Goal: Task Accomplishment & Management: Use online tool/utility

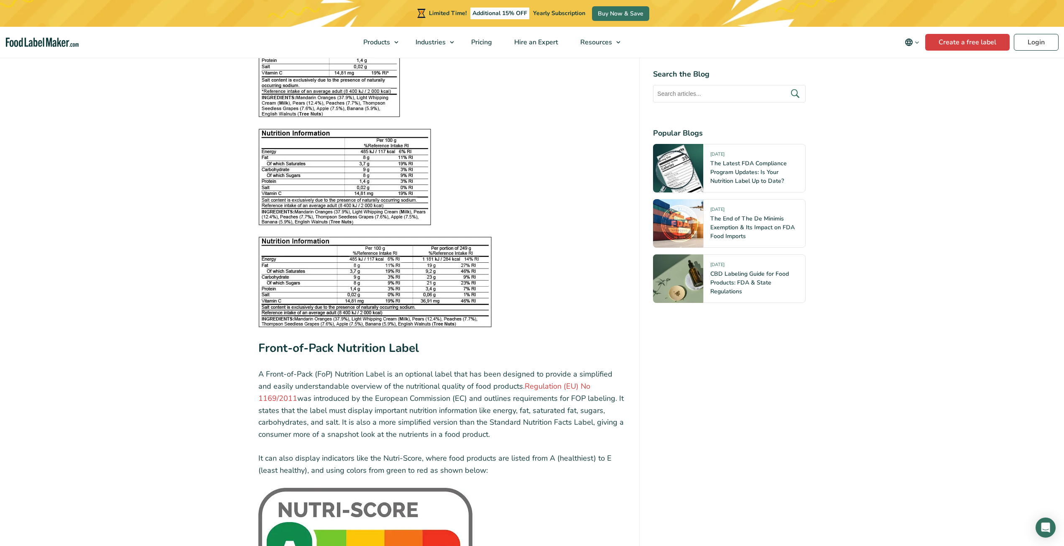
scroll to position [1045, 0]
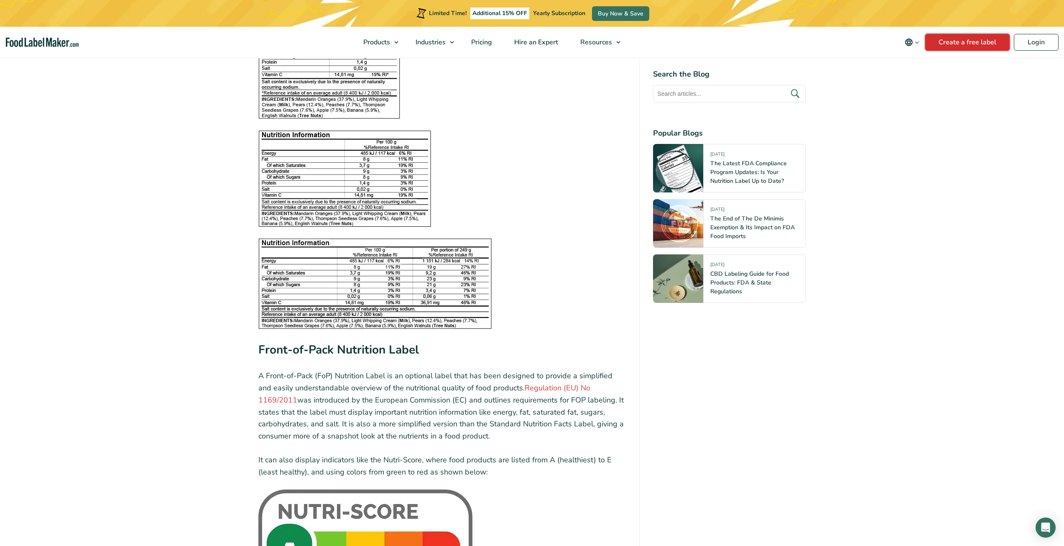
click at [972, 38] on link "Create a free label" at bounding box center [967, 42] width 84 height 17
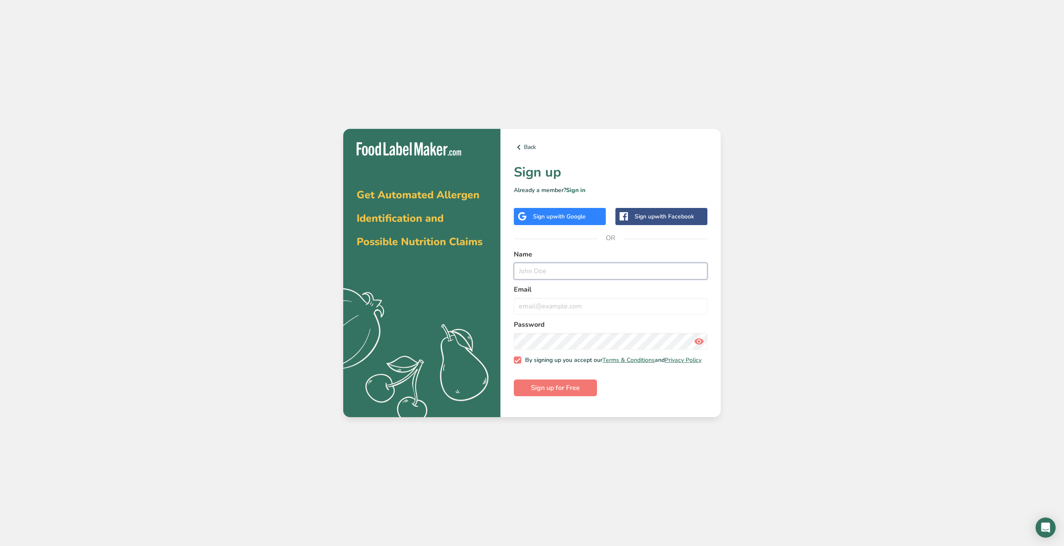
click at [566, 278] on input "text" at bounding box center [611, 271] width 194 height 17
click at [559, 310] on input "email" at bounding box center [611, 306] width 194 height 17
click at [534, 274] on input "text" at bounding box center [611, 271] width 194 height 17
type input "kristian ricard"
click at [561, 308] on input "email" at bounding box center [611, 306] width 194 height 17
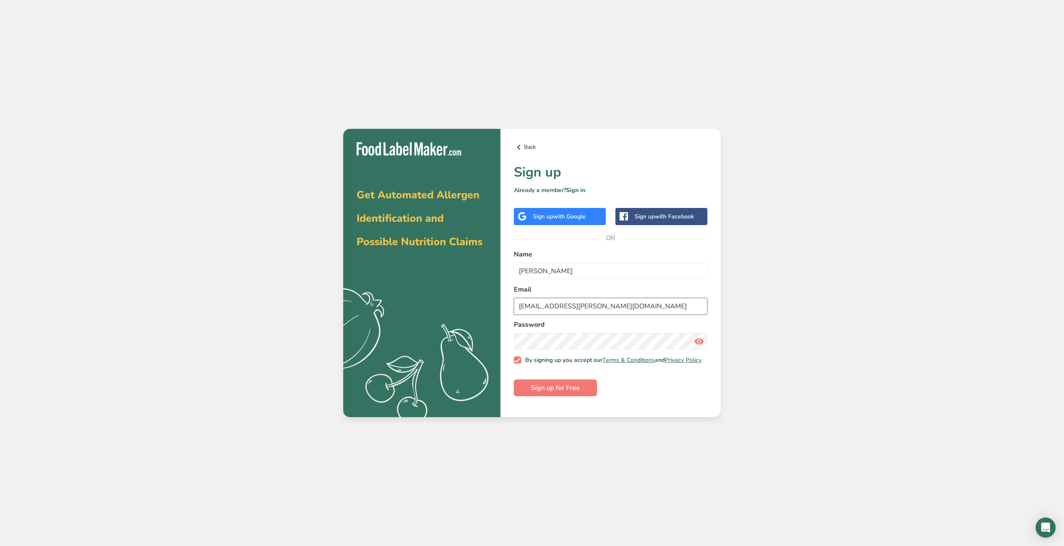
type input "krist.ricard@lorbleu.ca"
click at [514, 379] on button "Sign up for Free" at bounding box center [555, 387] width 83 height 17
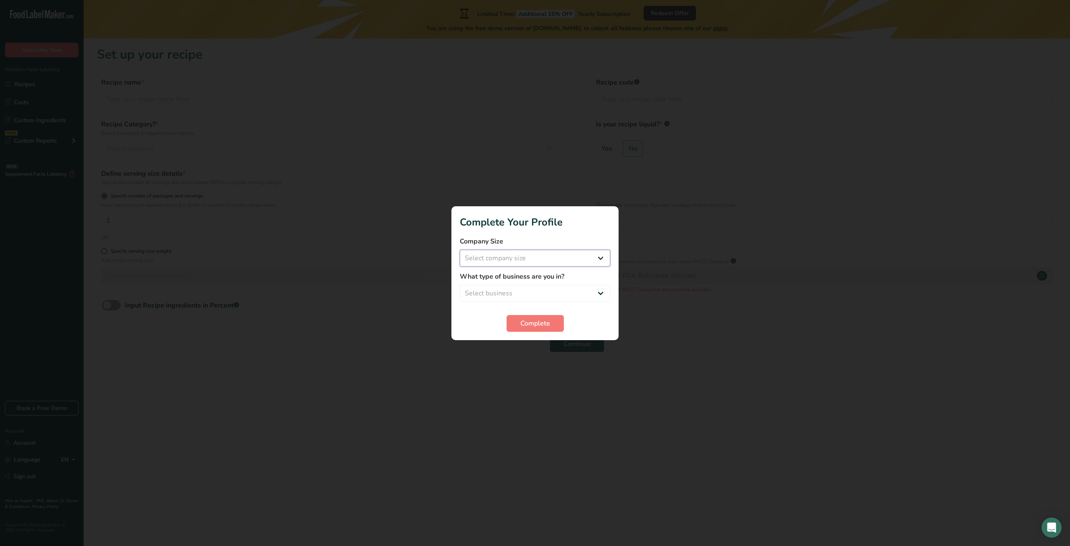
click at [504, 260] on select "Select company size Fewer than 10 Employees 10 to 50 Employees 51 to 500 Employ…" at bounding box center [535, 258] width 151 height 17
select select "1"
click at [460, 250] on select "Select company size Fewer than 10 Employees 10 to 50 Employees 51 to 500 Employ…" at bounding box center [535, 258] width 151 height 17
click at [526, 295] on select "Select business Packaged Food Manufacturer Restaurant & Cafe Bakery Meal Plans …" at bounding box center [535, 293] width 151 height 17
select select "1"
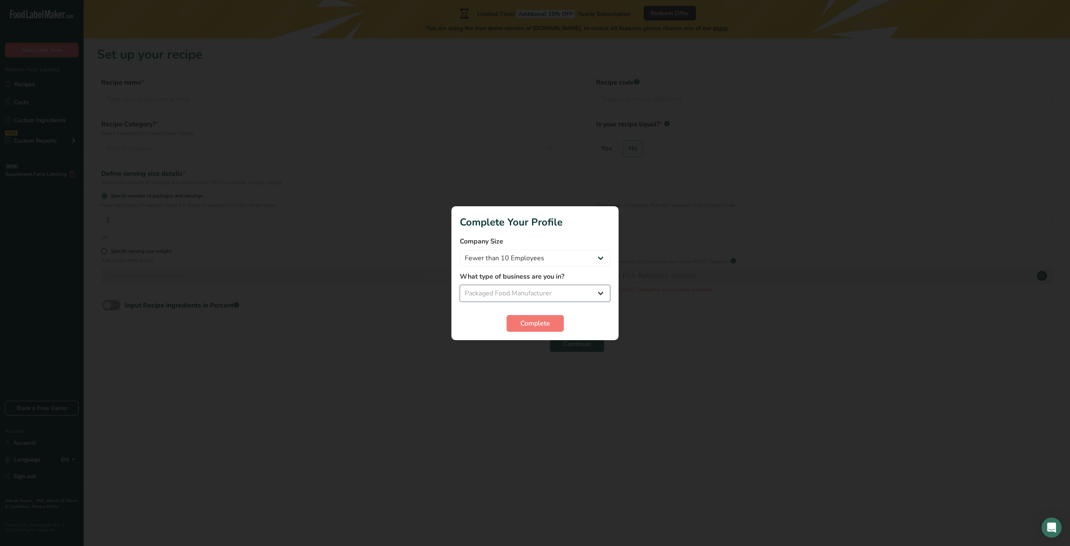
click at [460, 285] on select "Select business Packaged Food Manufacturer Restaurant & Cafe Bakery Meal Plans …" at bounding box center [535, 293] width 151 height 17
click at [535, 323] on span "Complete" at bounding box center [536, 323] width 30 height 10
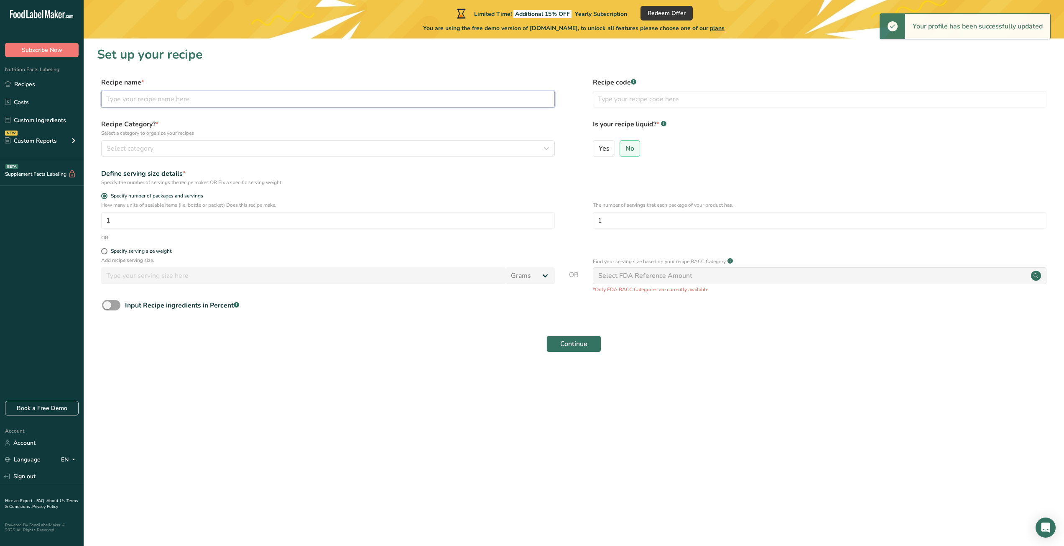
click at [141, 97] on input "text" at bounding box center [328, 99] width 454 height 17
click at [202, 100] on input "text" at bounding box center [328, 99] width 454 height 17
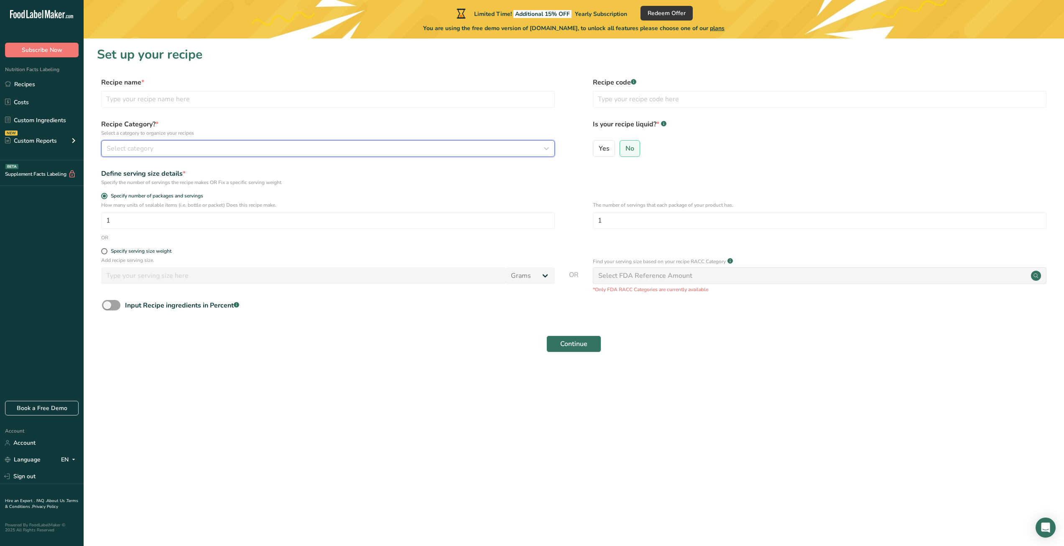
click at [149, 146] on span "Select category" at bounding box center [130, 148] width 47 height 10
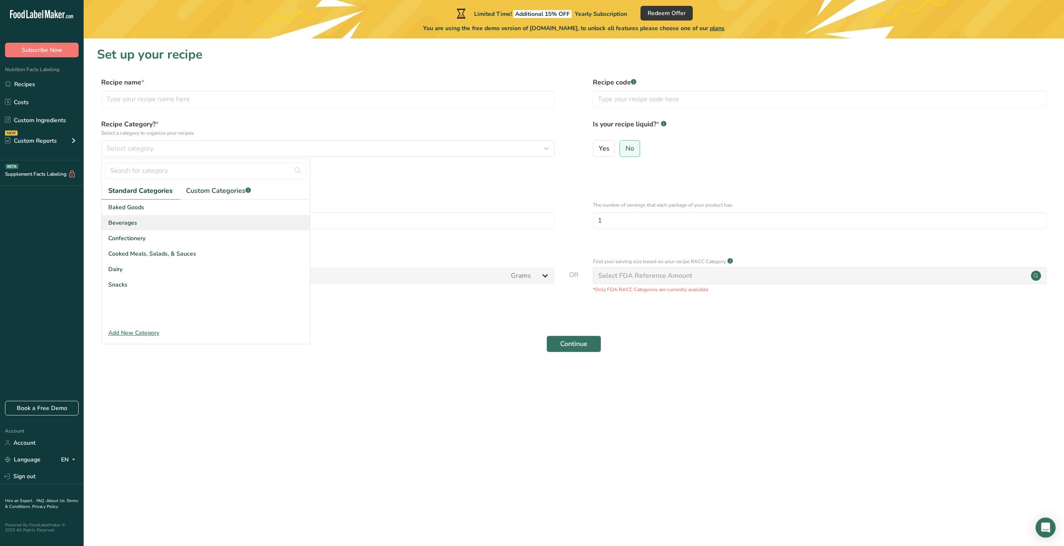
click at [130, 222] on span "Beverages" at bounding box center [122, 222] width 29 height 9
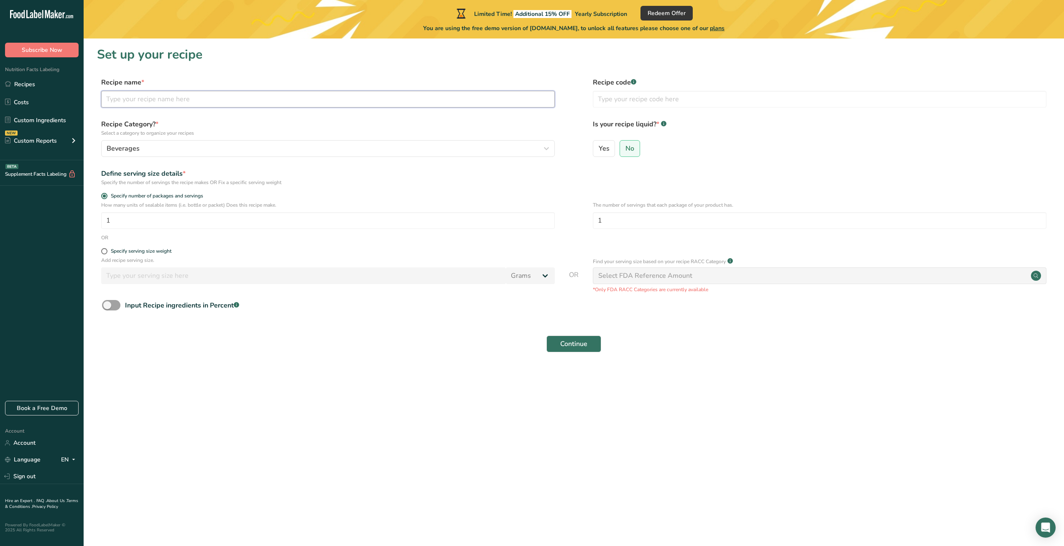
click at [152, 107] on input "text" at bounding box center [328, 99] width 454 height 17
type input "Lor Bleu"
click at [635, 102] on input "text" at bounding box center [820, 99] width 454 height 17
click at [106, 253] on span at bounding box center [104, 251] width 6 height 6
click at [106, 253] on input "Specify serving size weight" at bounding box center [103, 250] width 5 height 5
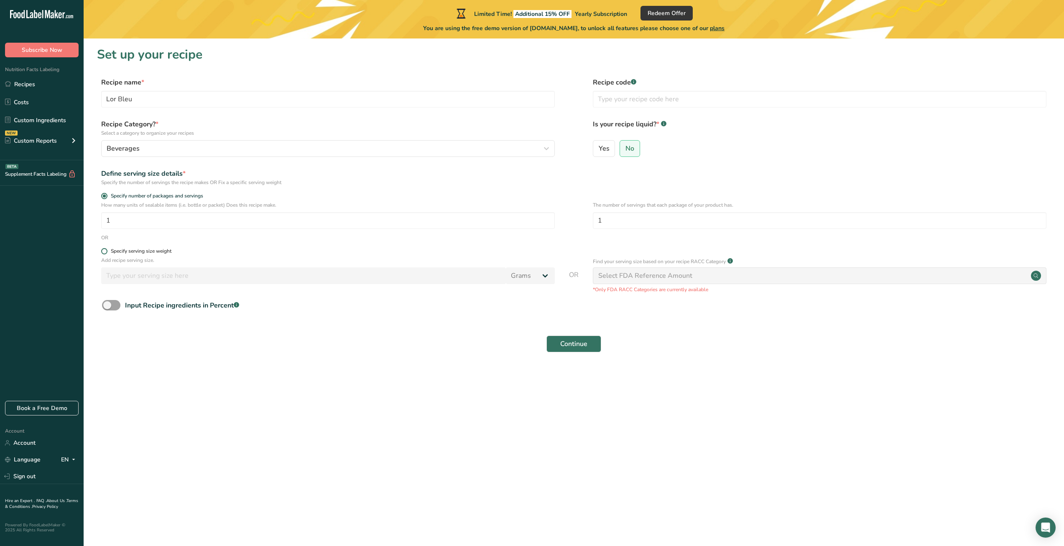
radio input "true"
radio input "false"
click at [106, 253] on span at bounding box center [104, 251] width 6 height 6
click at [106, 253] on input "Specify serving size weight" at bounding box center [103, 250] width 5 height 5
click at [807, 281] on div "Select FDA Reference Amount" at bounding box center [820, 275] width 454 height 17
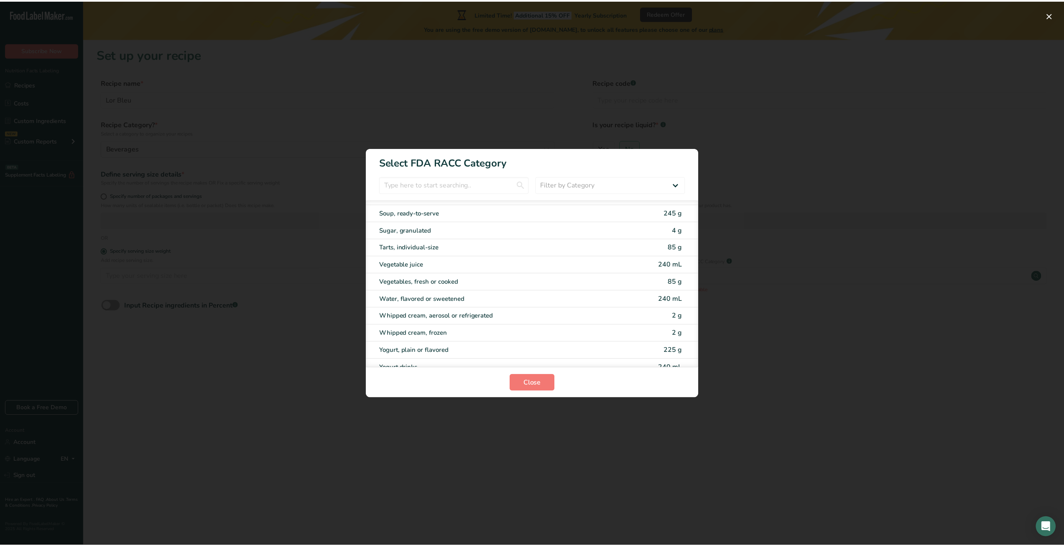
scroll to position [1643, 0]
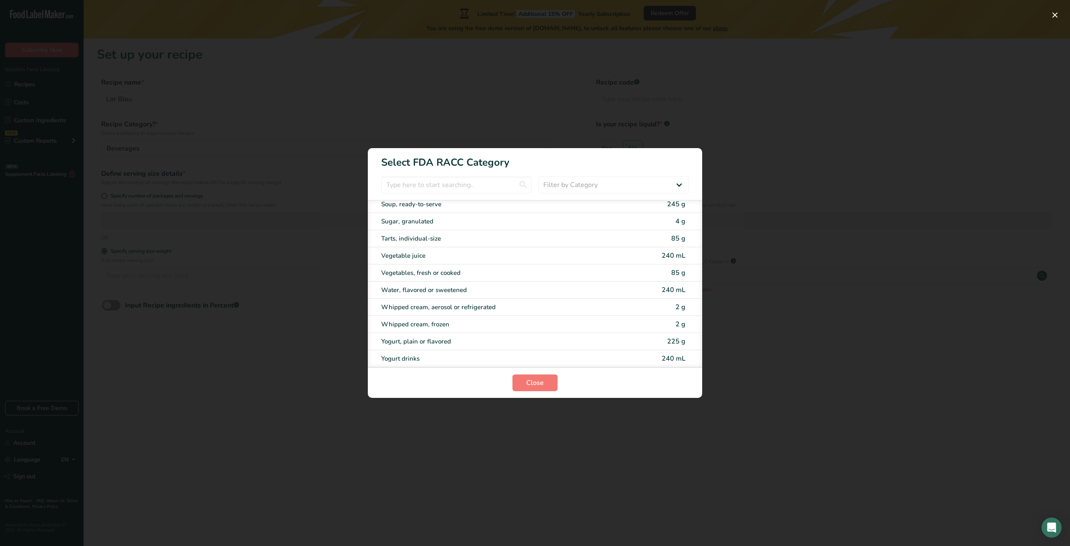
click at [454, 92] on div "RACC Category Selection Modal" at bounding box center [535, 273] width 1070 height 546
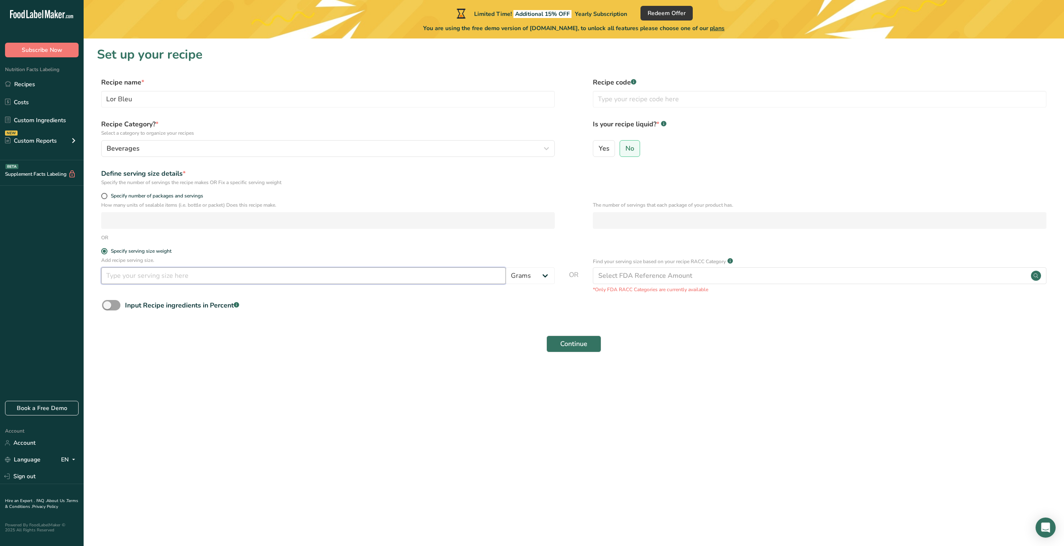
click at [330, 280] on input "number" at bounding box center [303, 275] width 405 height 17
click at [545, 276] on select "Grams kg mg mcg lb oz l mL fl oz tbsp tsp cup qt gallon" at bounding box center [530, 275] width 49 height 17
select select "16"
click at [506, 267] on select "Grams kg mg mcg lb oz l mL fl oz tbsp tsp cup qt gallon" at bounding box center [530, 275] width 49 height 17
select select "22"
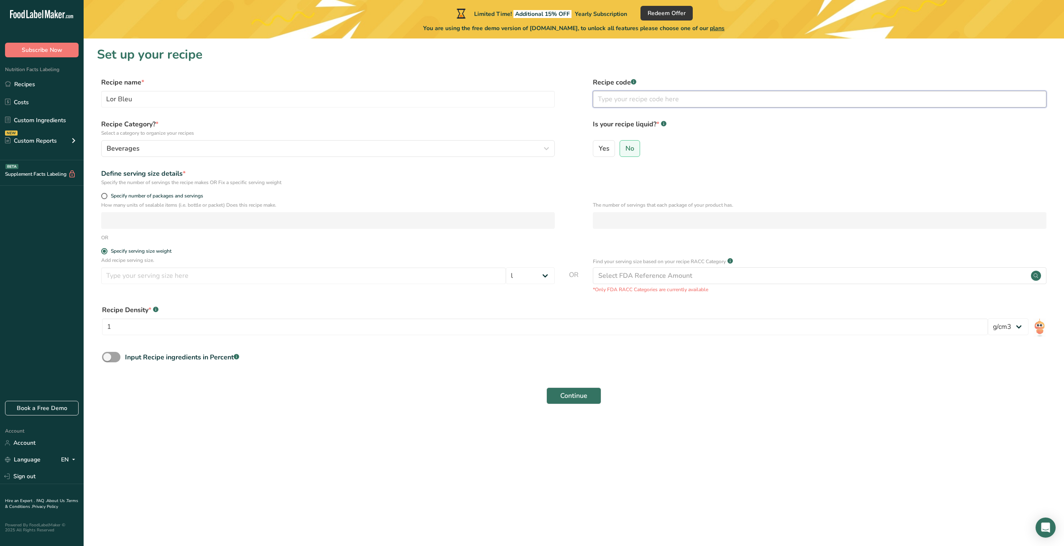
click at [654, 103] on input "text" at bounding box center [820, 99] width 454 height 17
click at [605, 148] on span "Yes" at bounding box center [604, 148] width 11 height 8
click at [599, 148] on input "Yes" at bounding box center [595, 148] width 5 height 5
radio input "true"
radio input "false"
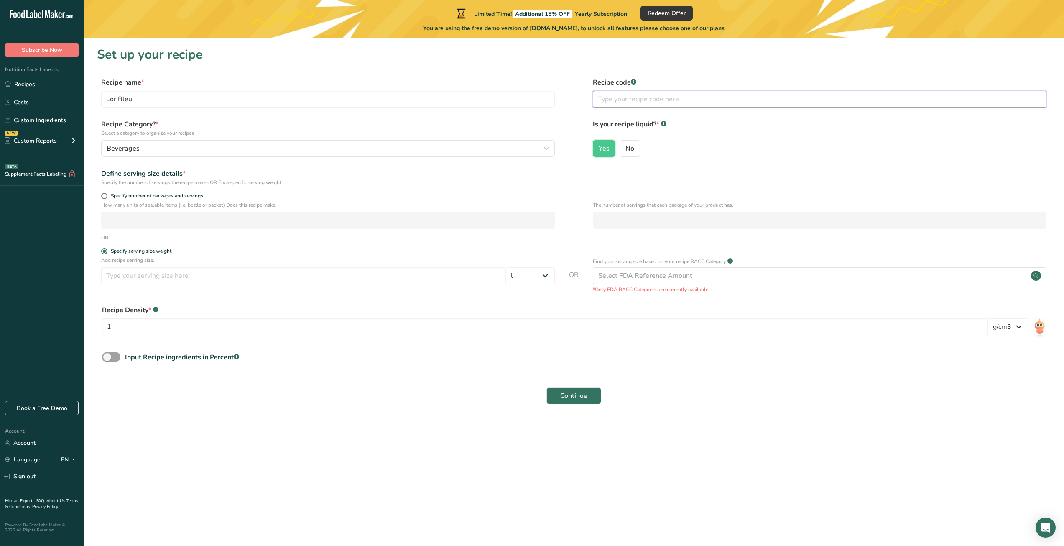
click at [687, 97] on input "text" at bounding box center [820, 99] width 454 height 17
click at [633, 81] on div at bounding box center [634, 79] width 4 height 4
click at [634, 82] on icon at bounding box center [634, 82] width 0 height 2
click at [633, 103] on input "text" at bounding box center [820, 99] width 454 height 17
type input "water bottle"
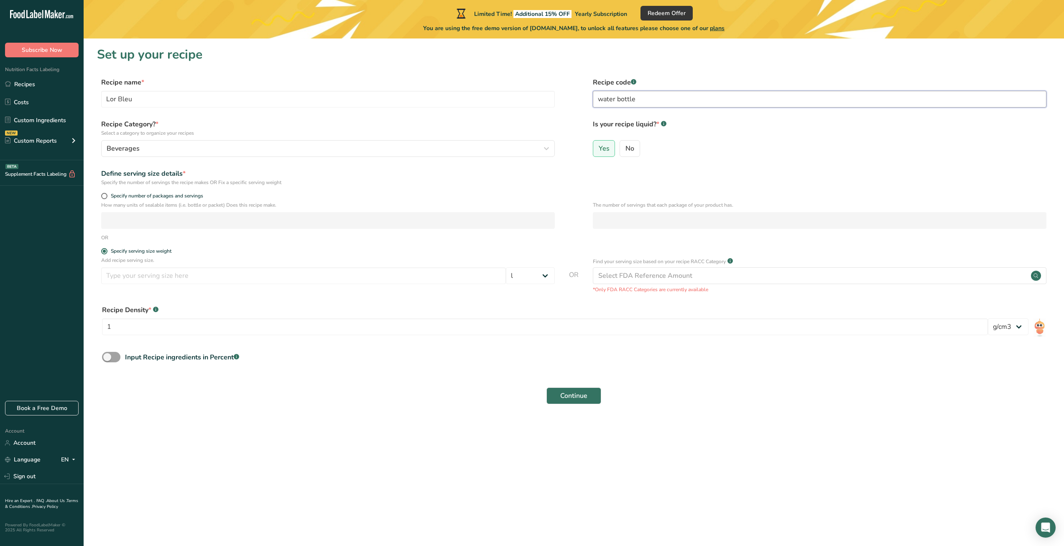
click at [547, 387] on button "Continue" at bounding box center [574, 395] width 55 height 17
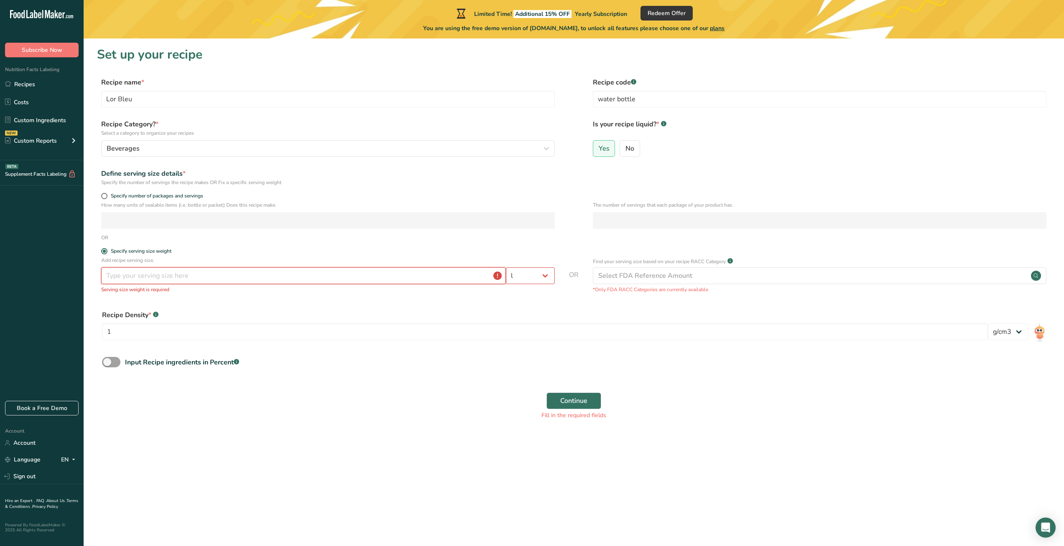
click at [183, 281] on input "number" at bounding box center [303, 275] width 405 height 17
click at [545, 275] on select "Grams kg mg mcg lb oz l mL fl oz tbsp tsp cup qt gallon" at bounding box center [530, 275] width 49 height 17
click at [125, 278] on input "number" at bounding box center [303, 275] width 405 height 17
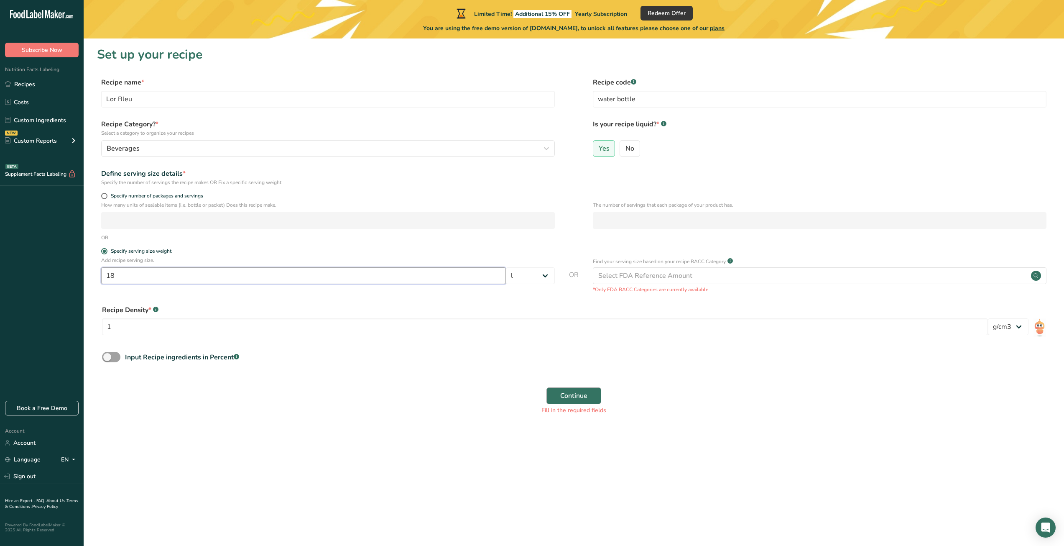
type input "18"
click at [571, 396] on span "Continue" at bounding box center [573, 396] width 27 height 10
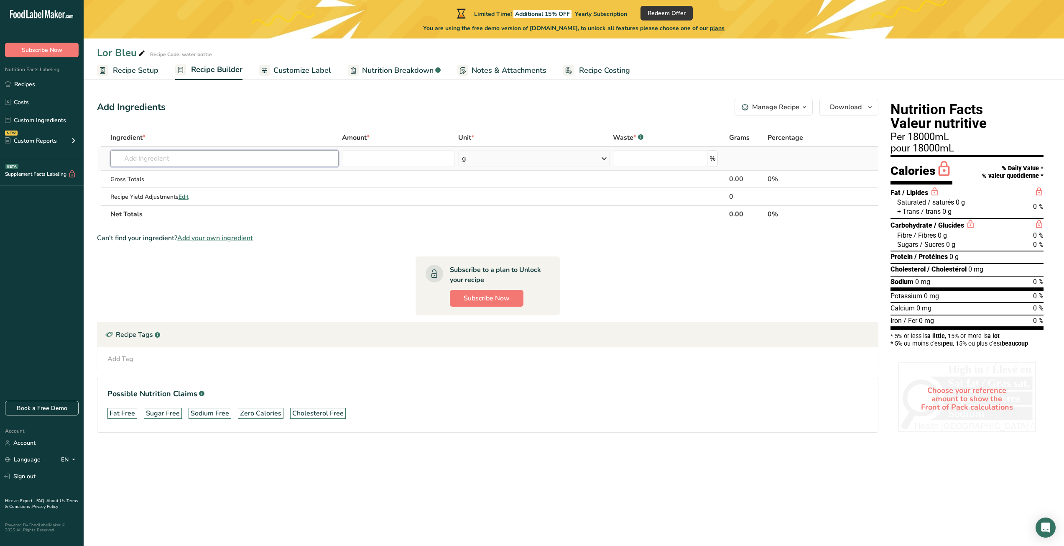
click at [151, 158] on input "text" at bounding box center [224, 158] width 229 height 17
click at [928, 137] on div "Per 18000mL" at bounding box center [967, 137] width 153 height 10
drag, startPoint x: 950, startPoint y: 134, endPoint x: 940, endPoint y: 136, distance: 9.4
click at [948, 134] on div "Per 18000mL" at bounding box center [967, 137] width 153 height 10
click at [196, 180] on div "Gross Totals" at bounding box center [224, 179] width 229 height 9
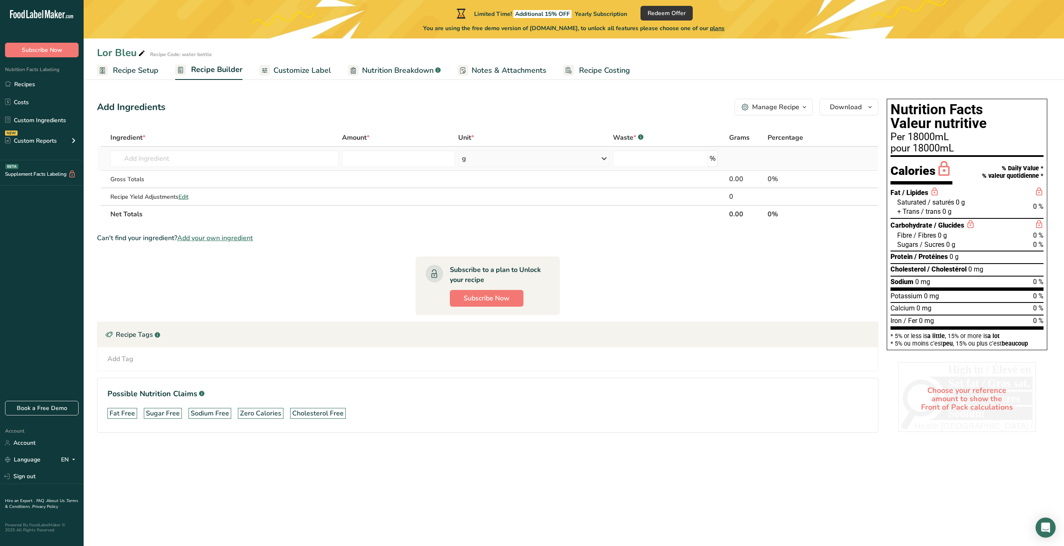
click at [601, 157] on icon at bounding box center [604, 158] width 10 height 15
click at [482, 253] on div "l" at bounding box center [499, 251] width 64 height 9
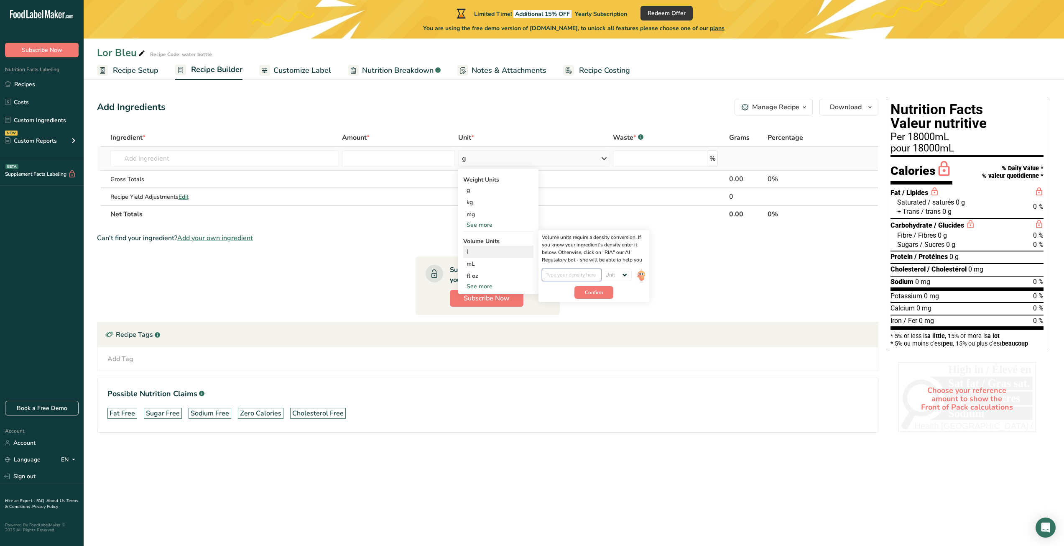
click at [561, 278] on input "number" at bounding box center [572, 274] width 60 height 13
type input "18"
click at [628, 274] on select "Unit lb/ft3 g/cm3" at bounding box center [617, 274] width 30 height 13
click at [659, 255] on section "Ingredient * Amount * Unit * Waste * .a-a{fill:#347362;}.b-a{fill:#fff;} Grams …" at bounding box center [488, 287] width 782 height 317
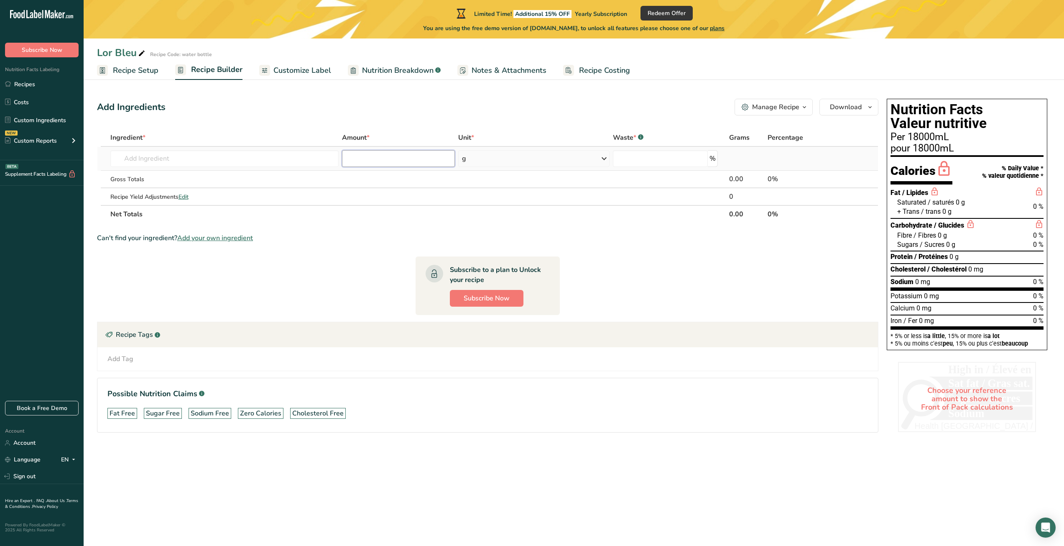
click at [397, 159] on input "number" at bounding box center [398, 158] width 113 height 17
click at [307, 70] on span "Customize Label" at bounding box center [302, 70] width 58 height 11
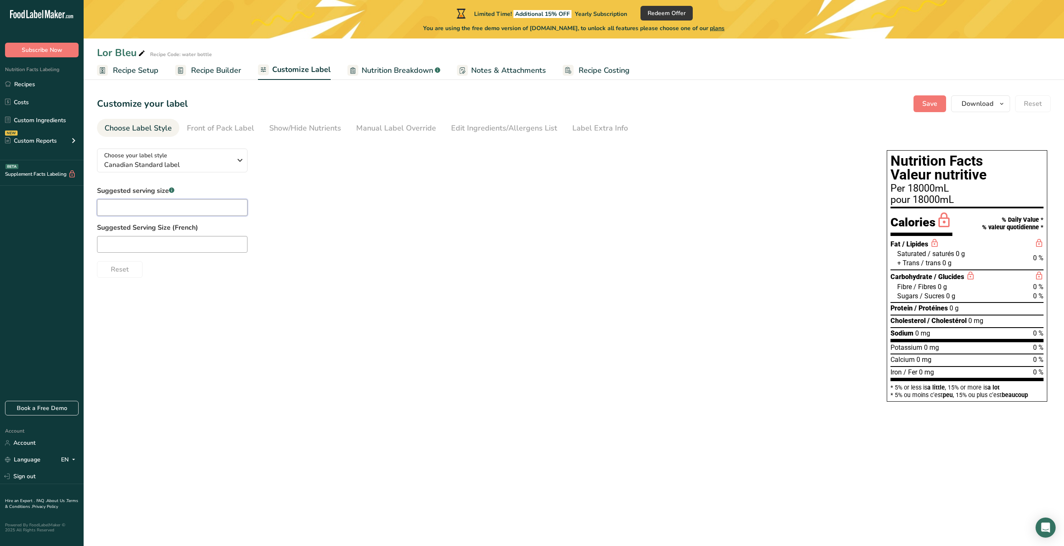
click at [128, 210] on input "text" at bounding box center [172, 207] width 151 height 17
click at [72, 460] on icon at bounding box center [73, 459] width 7 height 10
click at [20, 302] on div ".a-20{fill:#fff;} Subscribe Now Nutrition Facts Labeling Recipes Costs Custom I…" at bounding box center [42, 200] width 84 height 387
click at [118, 207] on input "text" at bounding box center [172, 207] width 151 height 17
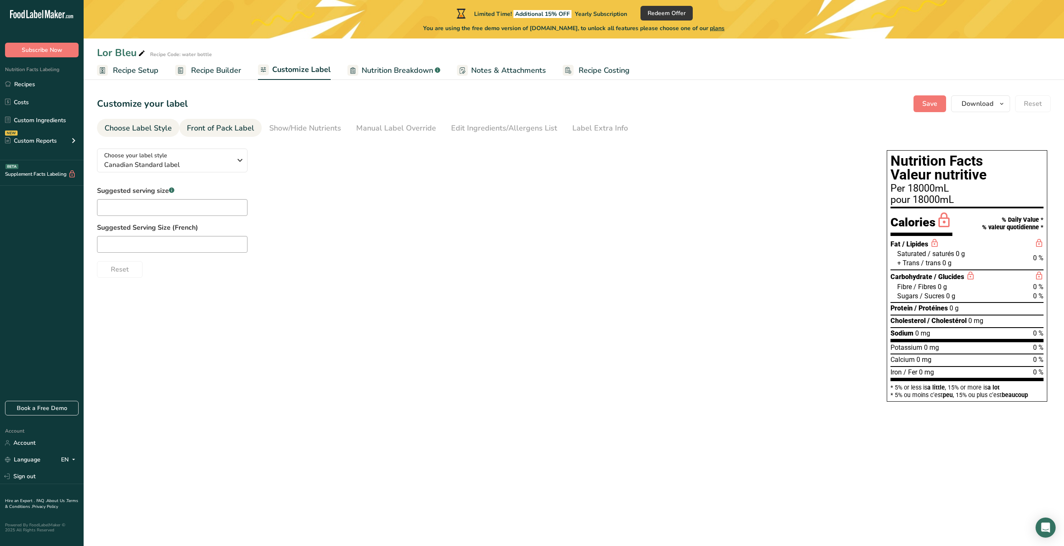
click at [247, 129] on div "Front of Pack Label" at bounding box center [220, 128] width 67 height 11
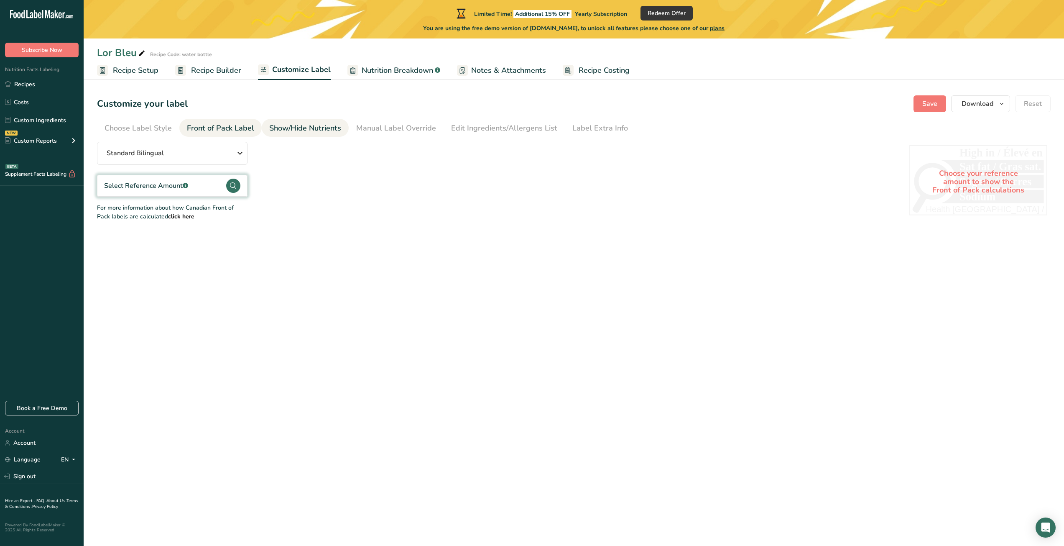
click at [296, 128] on div "Show/Hide Nutrients" at bounding box center [305, 128] width 72 height 11
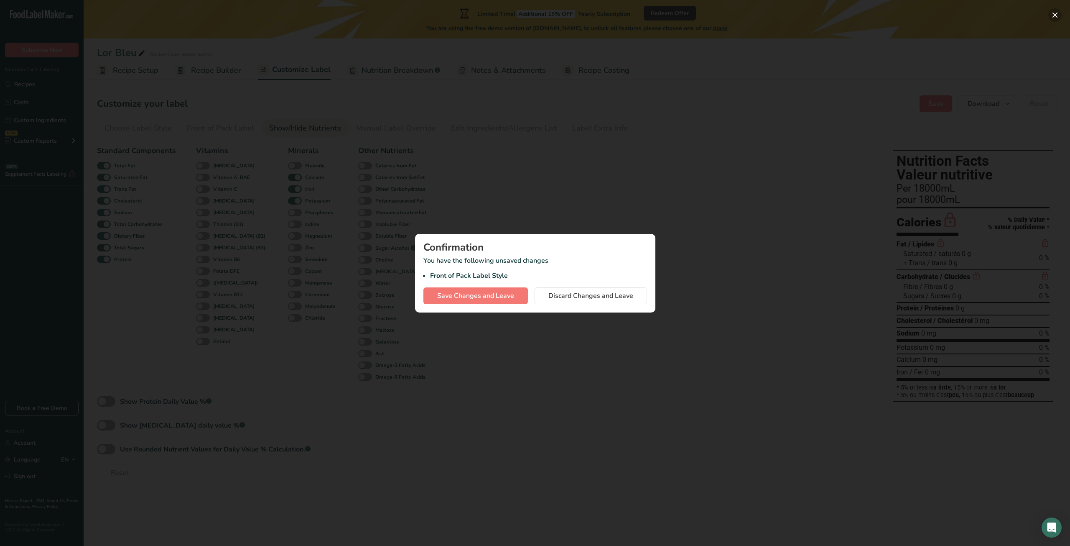
click at [1055, 17] on button "button" at bounding box center [1055, 14] width 13 height 13
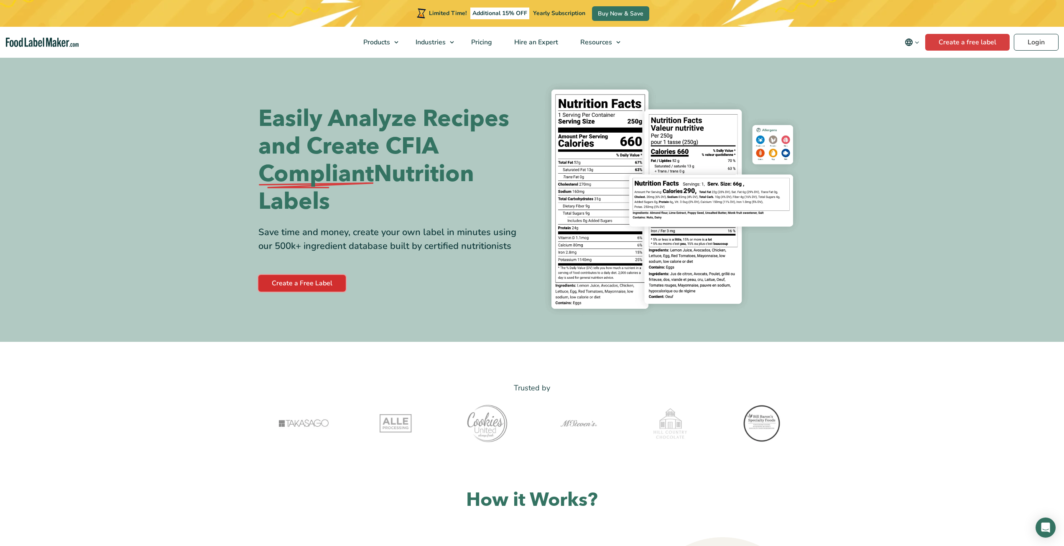
click at [297, 285] on link "Create a Free Label" at bounding box center [301, 283] width 87 height 17
